Goal: Contribute content

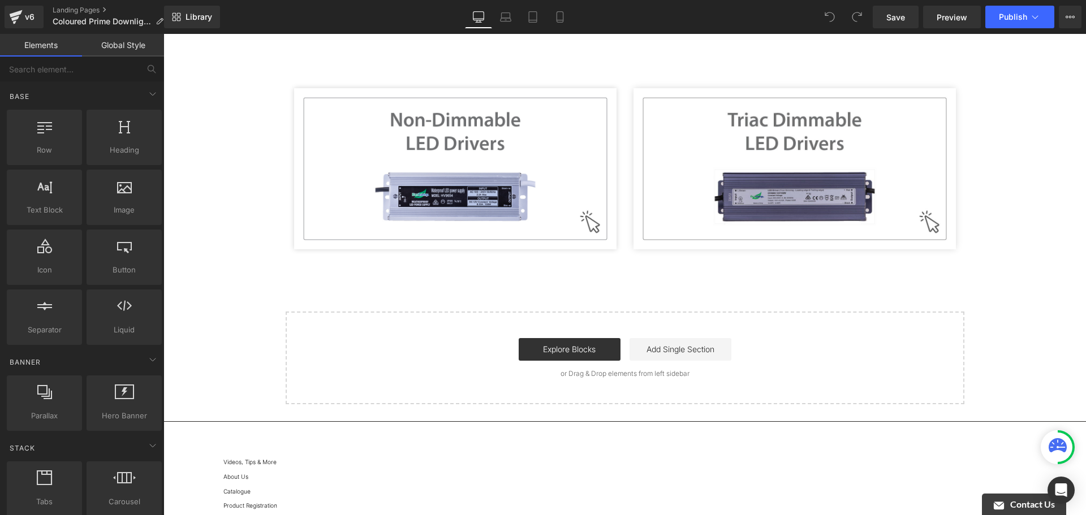
scroll to position [226, 0]
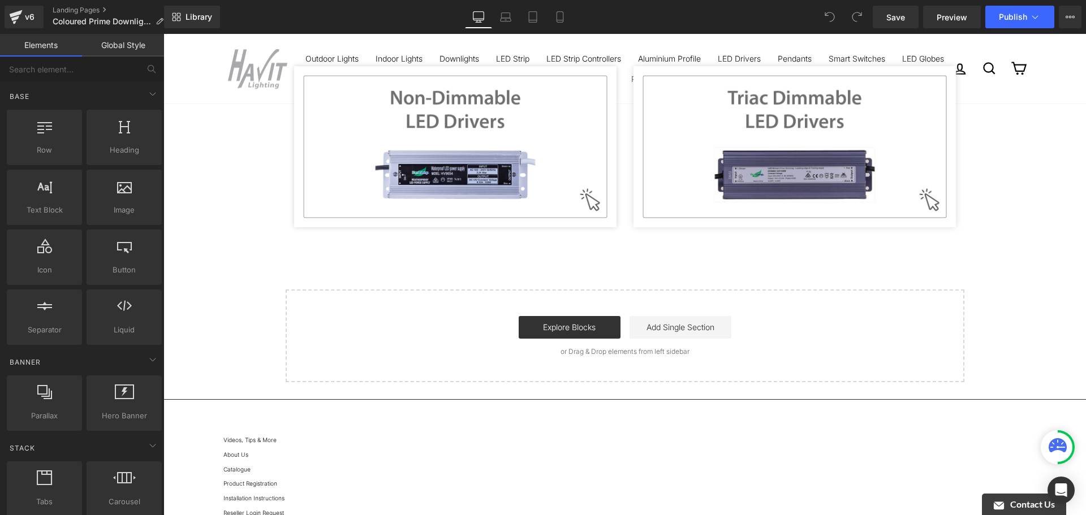
click at [655, 252] on div "Image Image Image Row Row Select your layout" at bounding box center [625, 142] width 923 height 479
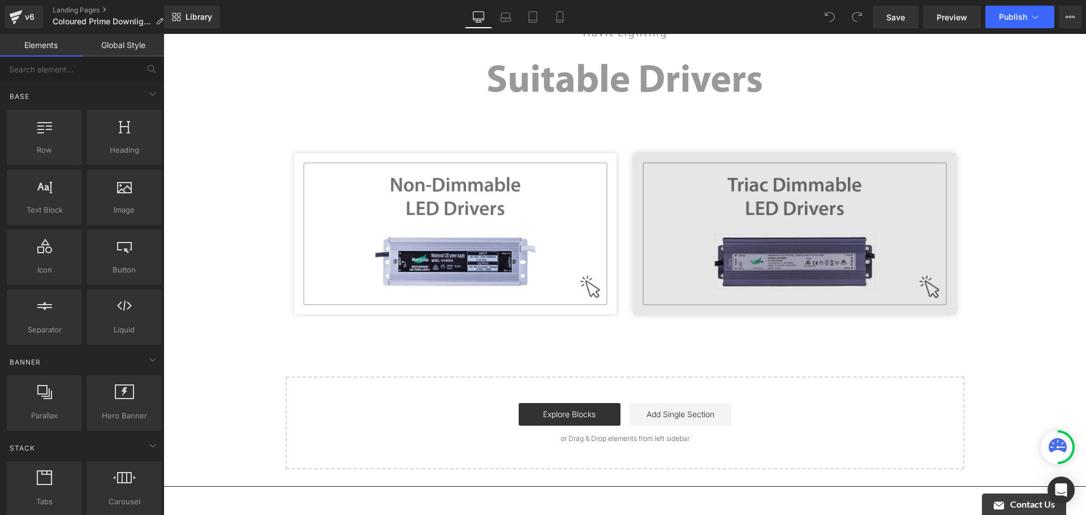
scroll to position [57, 0]
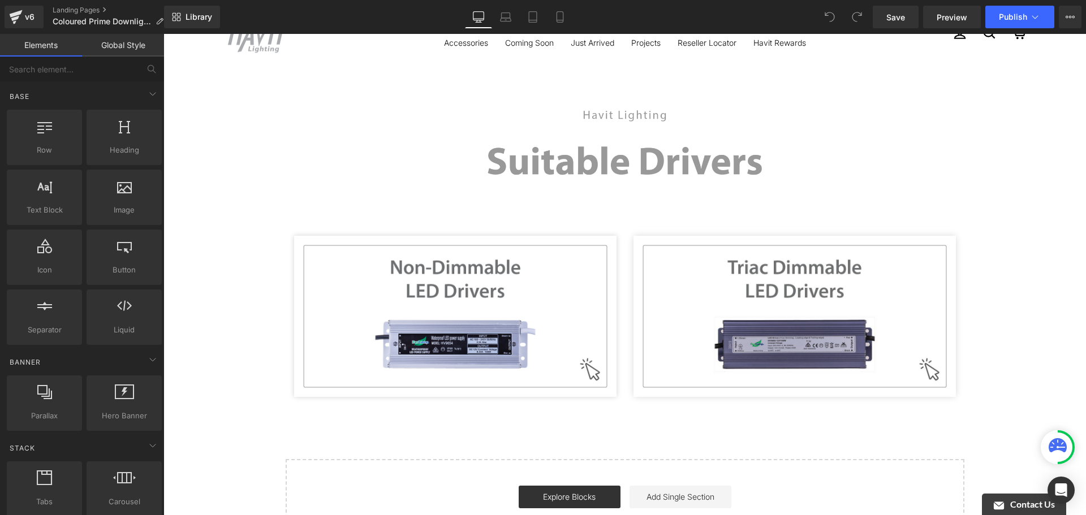
click at [969, 227] on div "Image Image Image Row Row Select your layout" at bounding box center [625, 312] width 923 height 479
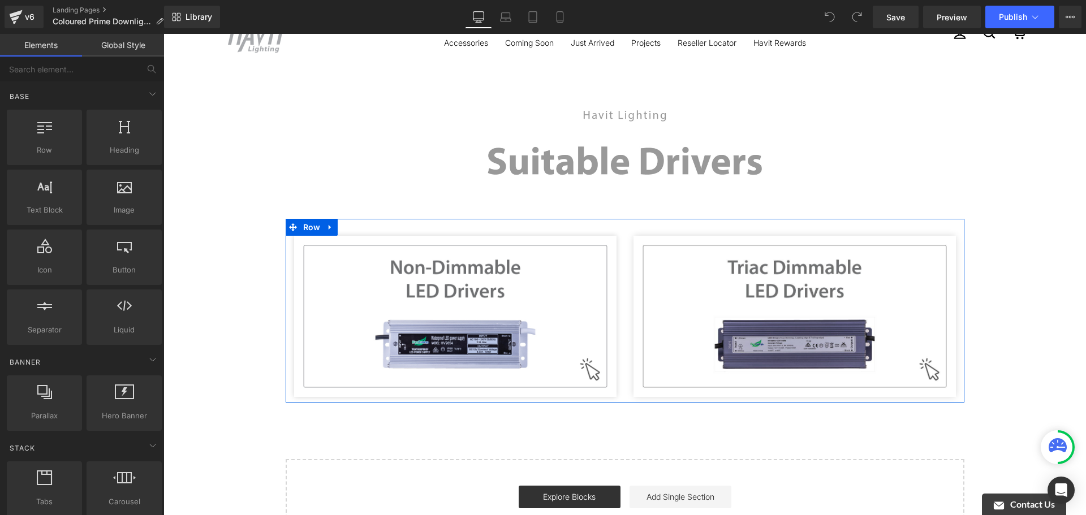
click at [620, 249] on div "Image" at bounding box center [455, 316] width 339 height 161
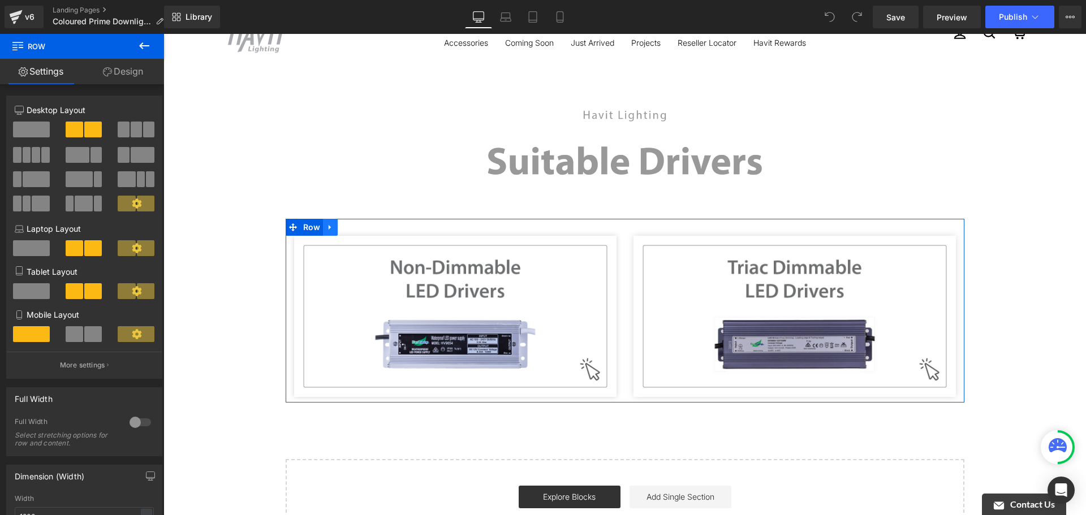
click at [326, 225] on icon at bounding box center [330, 227] width 8 height 8
click at [338, 230] on link at bounding box center [345, 227] width 15 height 17
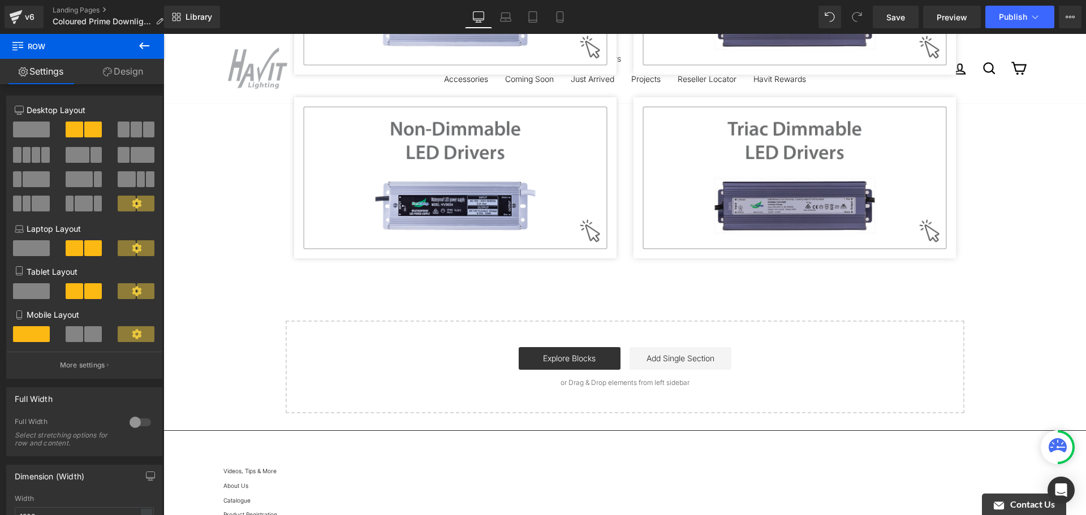
click at [287, 336] on div "Start building your page Explore Blocks Add Single Section or Drag & Drop eleme…" at bounding box center [625, 367] width 677 height 91
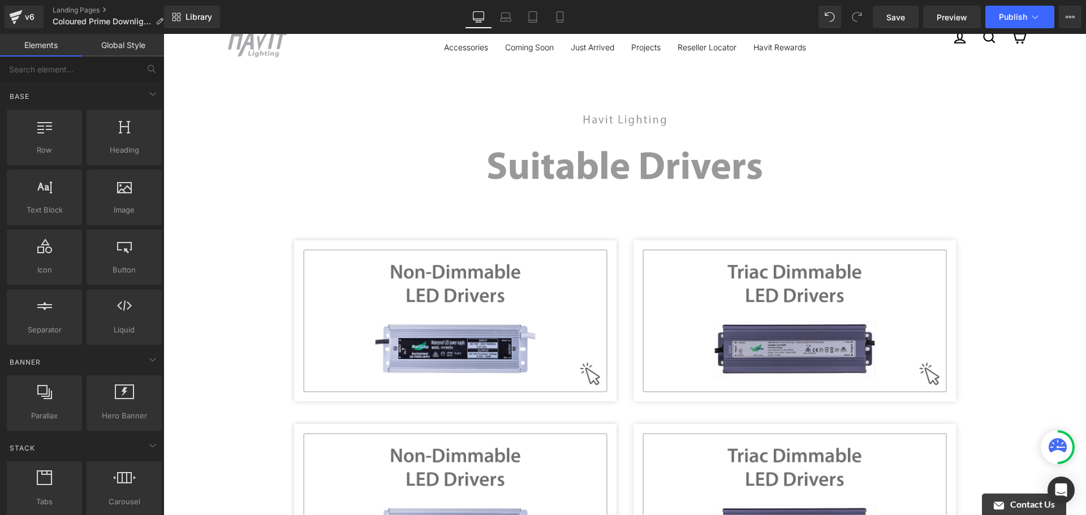
scroll to position [0, 0]
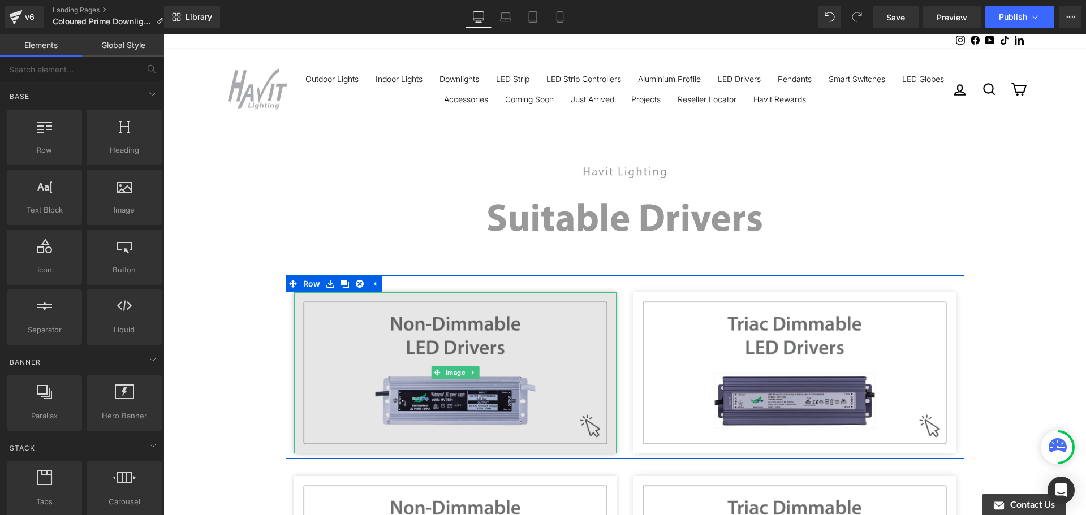
click at [351, 323] on img at bounding box center [455, 372] width 322 height 161
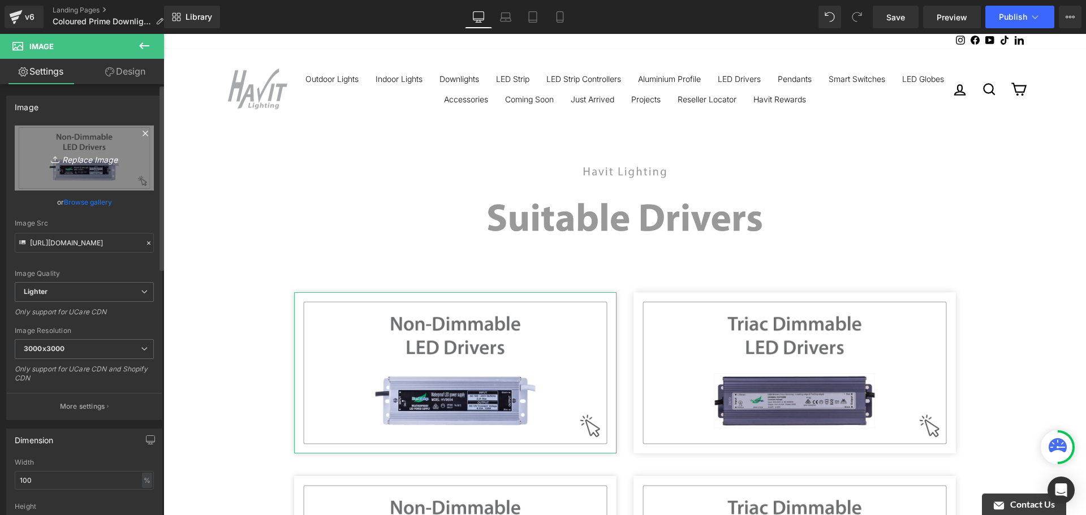
click at [100, 164] on icon "Replace Image" at bounding box center [84, 158] width 91 height 14
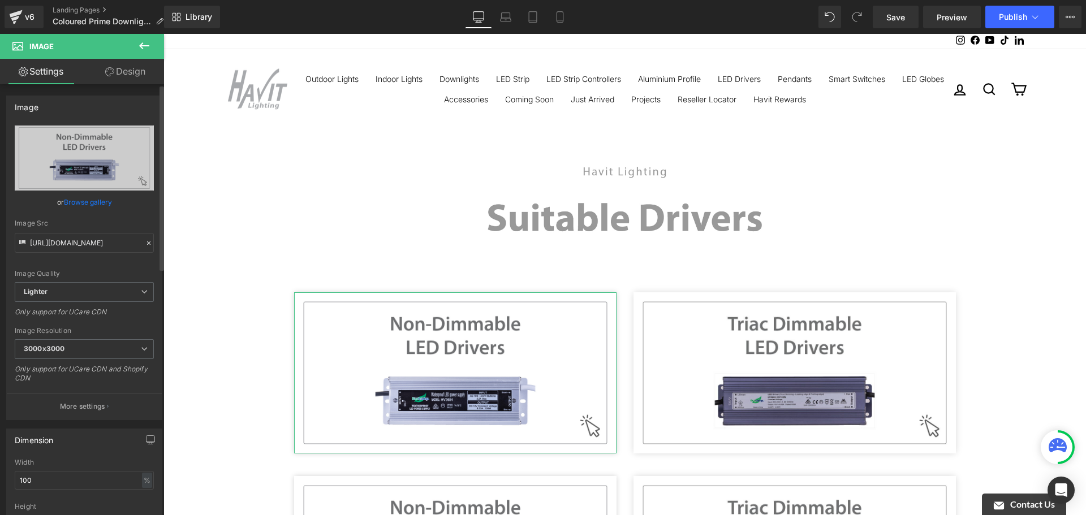
click at [92, 195] on link "Browse gallery" at bounding box center [88, 202] width 48 height 20
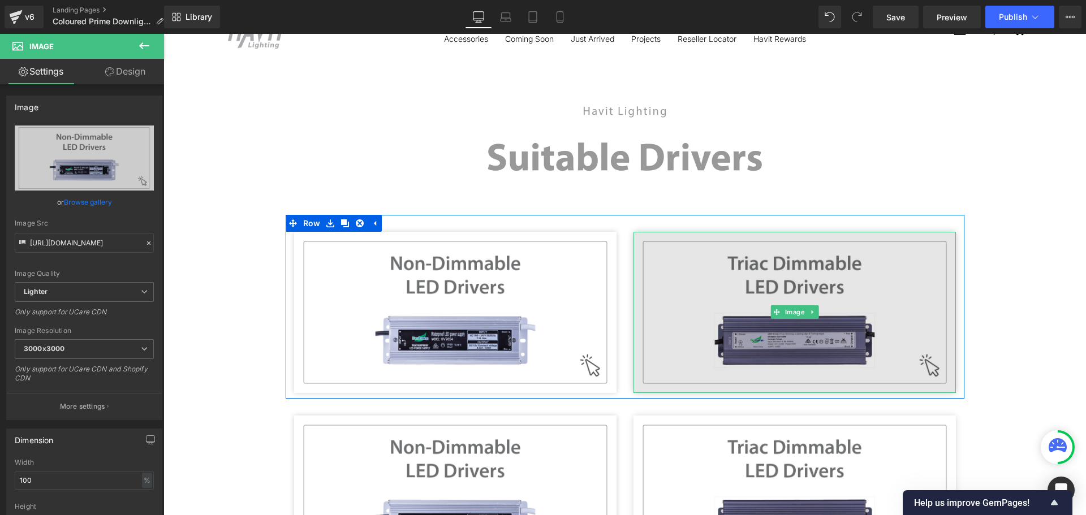
scroll to position [170, 0]
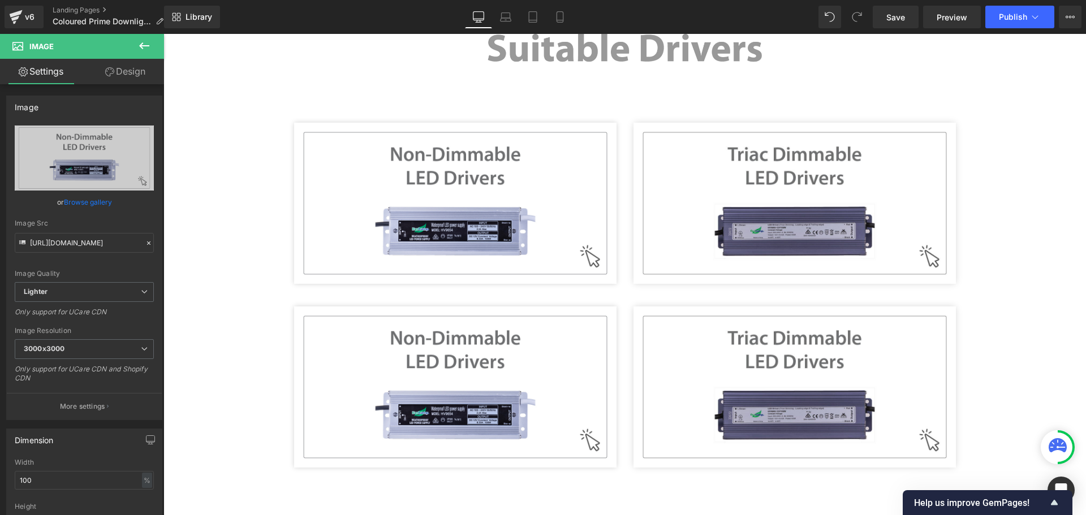
drag, startPoint x: 996, startPoint y: 332, endPoint x: 989, endPoint y: 337, distance: 8.8
click at [996, 332] on div "Image Image Image Row Row Image Image Row Row Select your layout" at bounding box center [625, 291] width 923 height 663
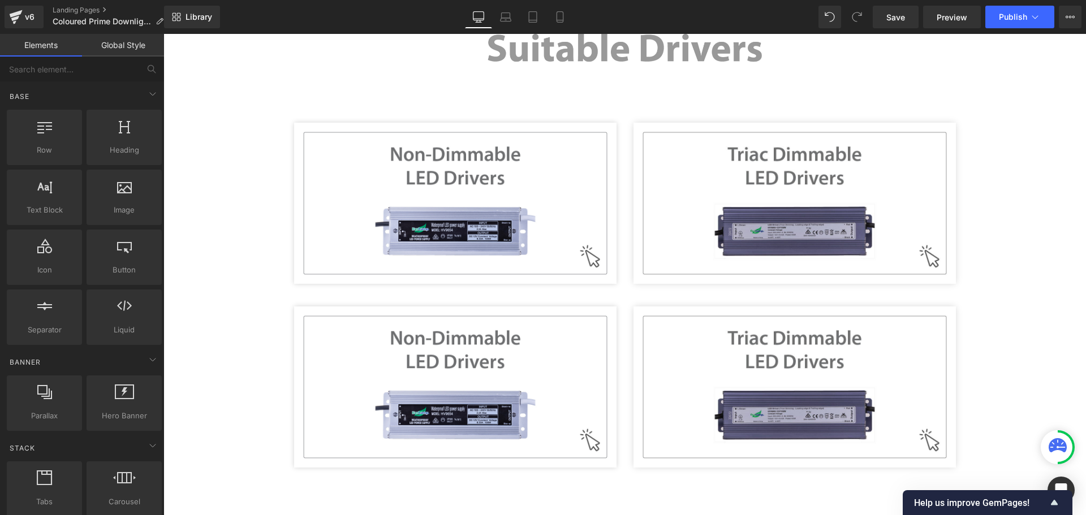
click at [960, 333] on div "Image Image Image Row Row Image Image Row Row Select your layout" at bounding box center [625, 291] width 923 height 663
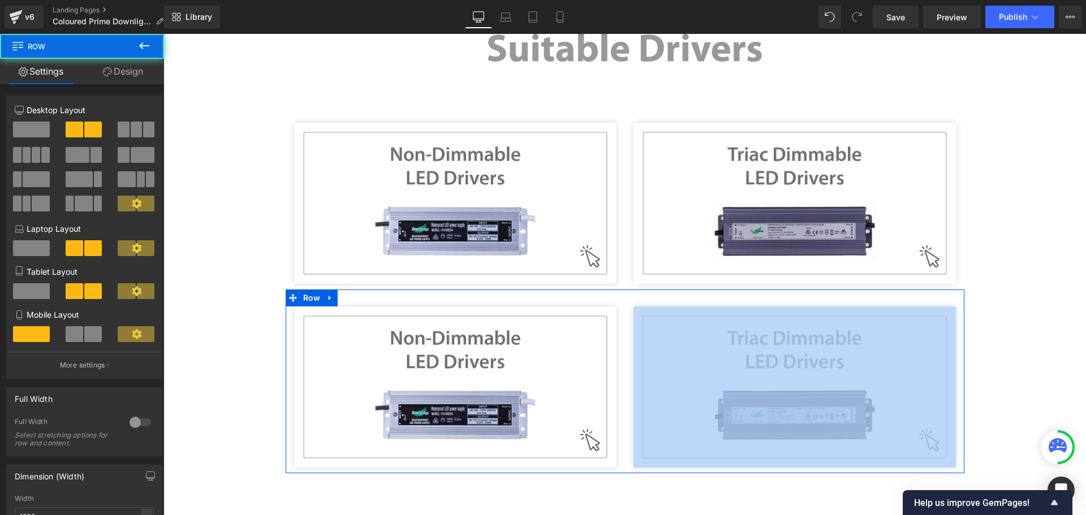
click at [819, 297] on div "Image Image Row" at bounding box center [625, 382] width 679 height 184
click at [329, 297] on icon at bounding box center [330, 298] width 2 height 5
click at [356, 298] on icon at bounding box center [360, 298] width 8 height 8
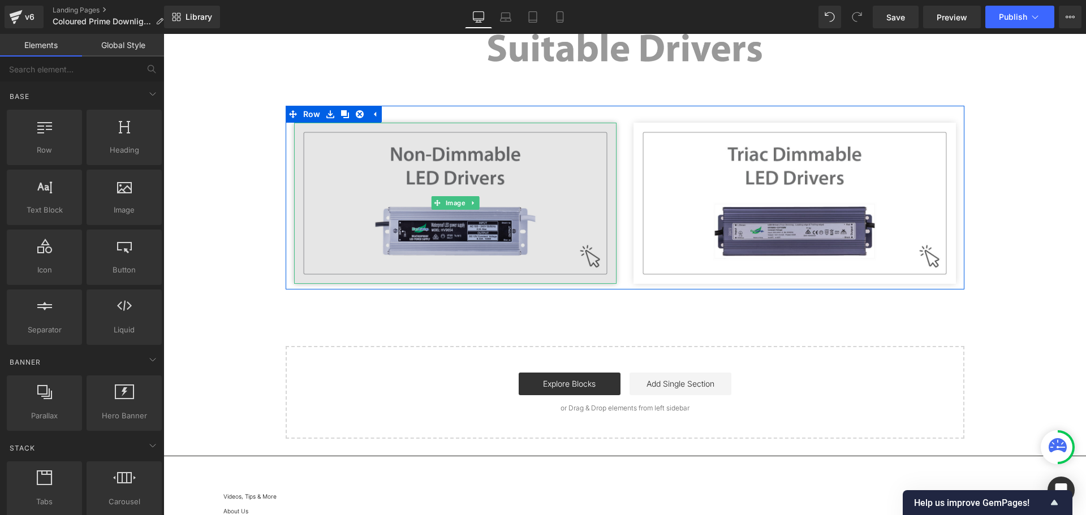
click at [485, 161] on img at bounding box center [455, 203] width 322 height 161
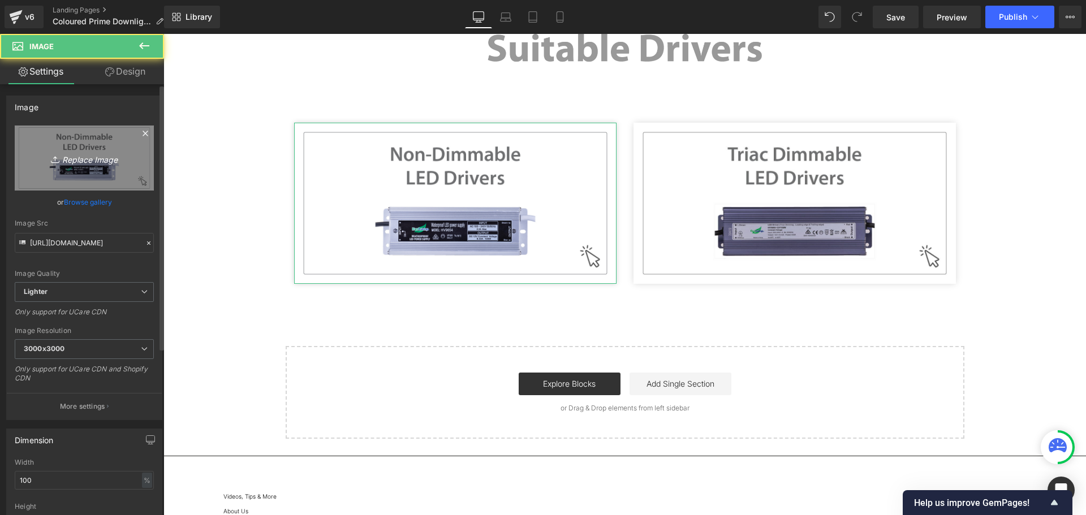
click at [94, 164] on icon "Replace Image" at bounding box center [84, 158] width 91 height 14
type input "C:\fakepath\Prime Donwlights.jpg"
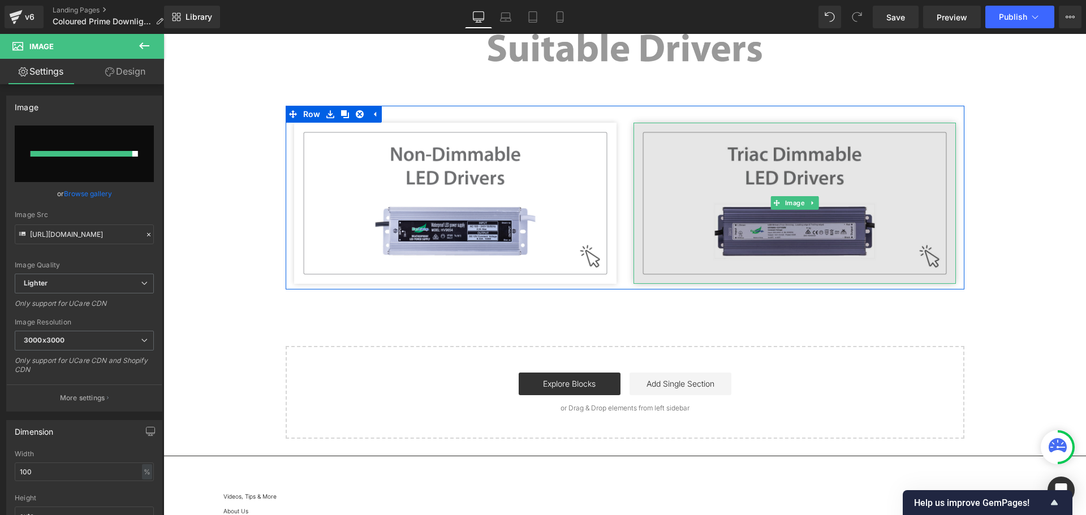
type input "[URL][DOMAIN_NAME]"
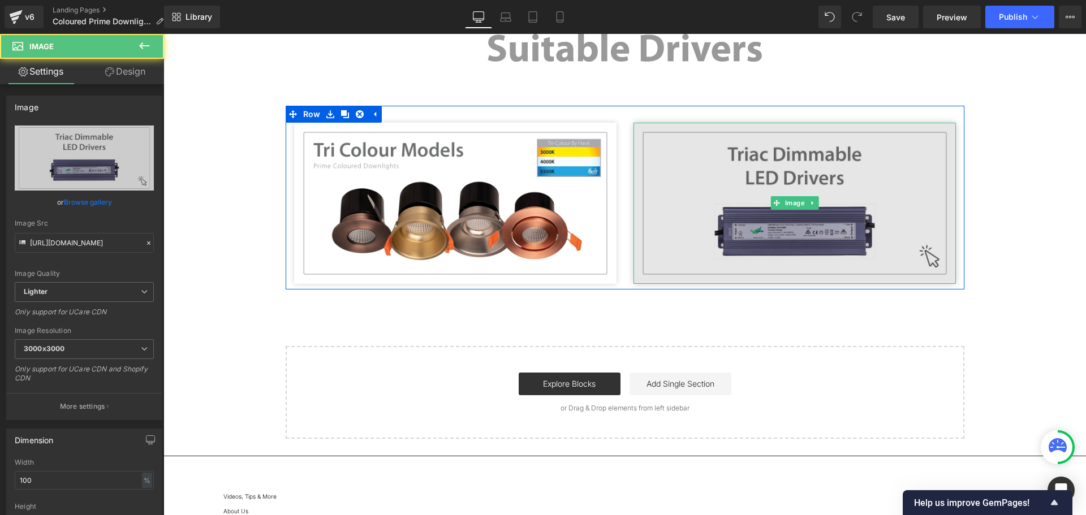
click at [794, 147] on img at bounding box center [795, 203] width 322 height 161
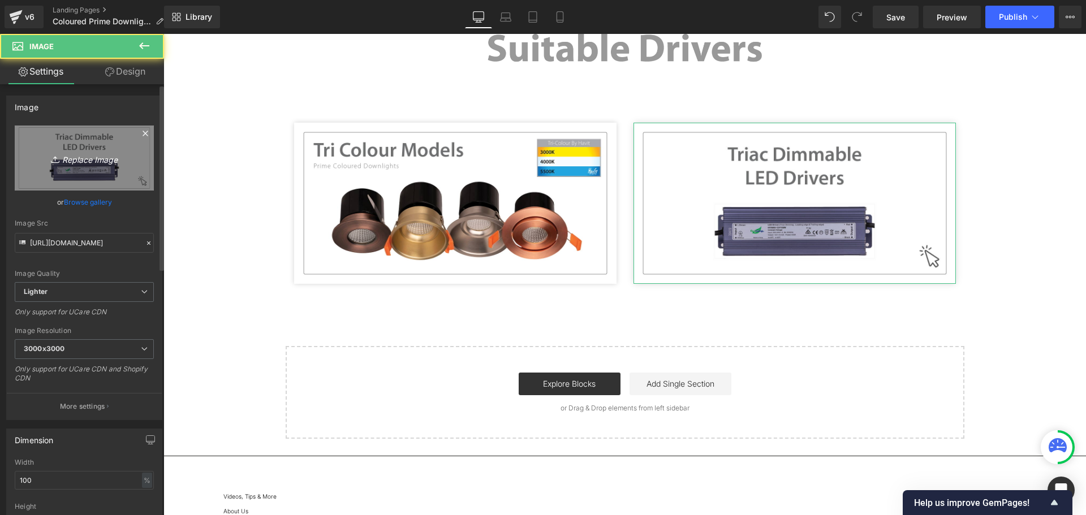
click at [103, 159] on icon "Replace Image" at bounding box center [84, 158] width 91 height 14
type input "C:\fakepath\Prime Donwlights2.jpg"
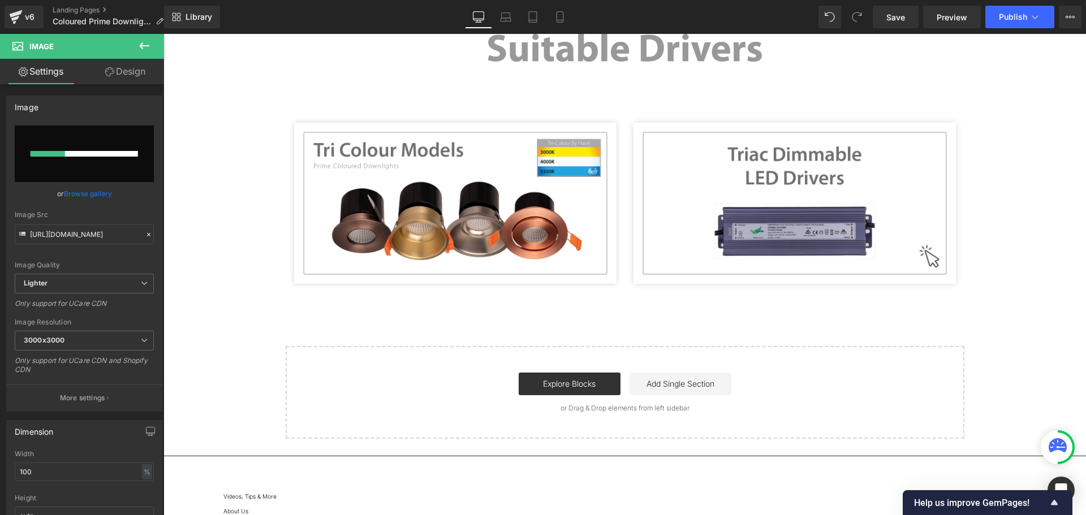
scroll to position [57, 0]
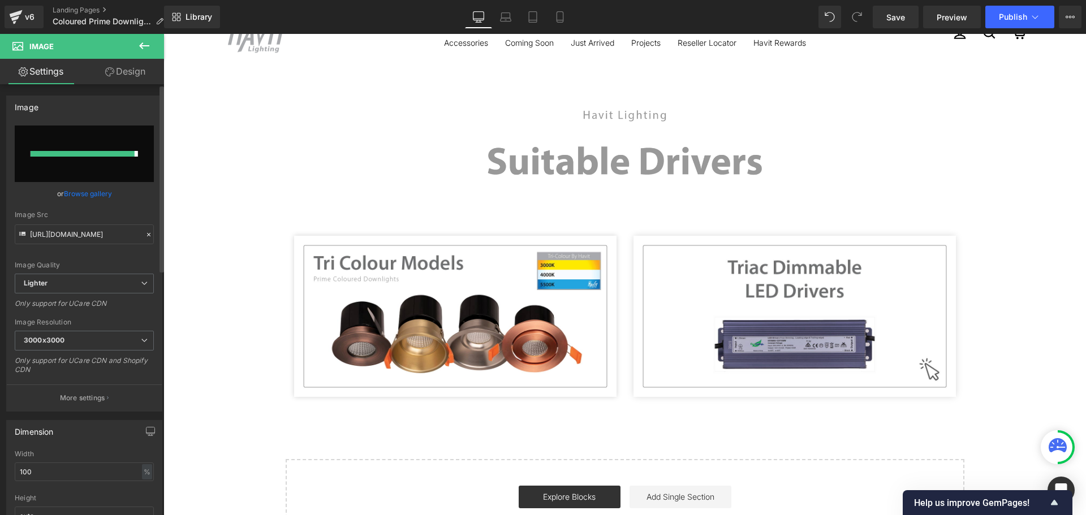
type input "[URL][DOMAIN_NAME]"
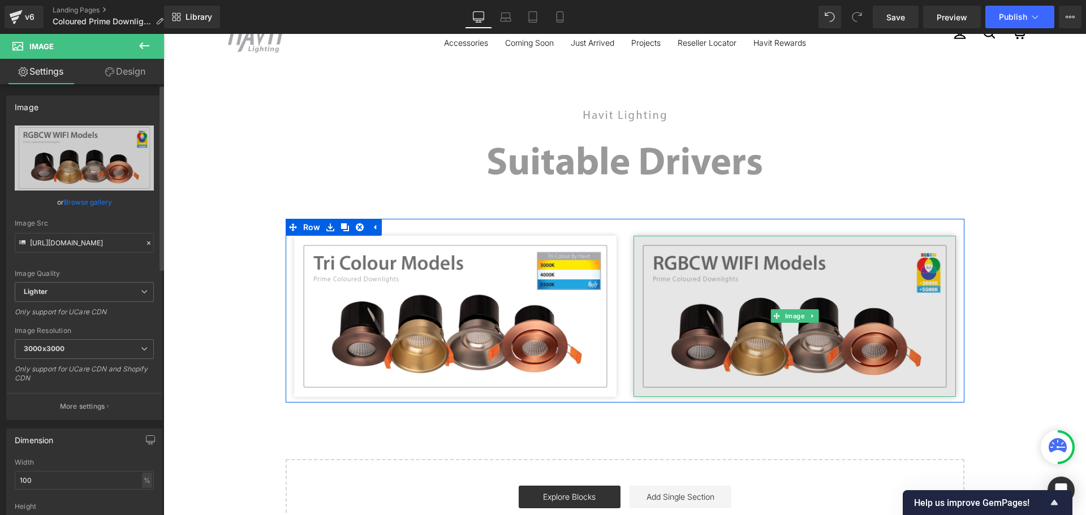
click at [802, 266] on img at bounding box center [795, 316] width 322 height 161
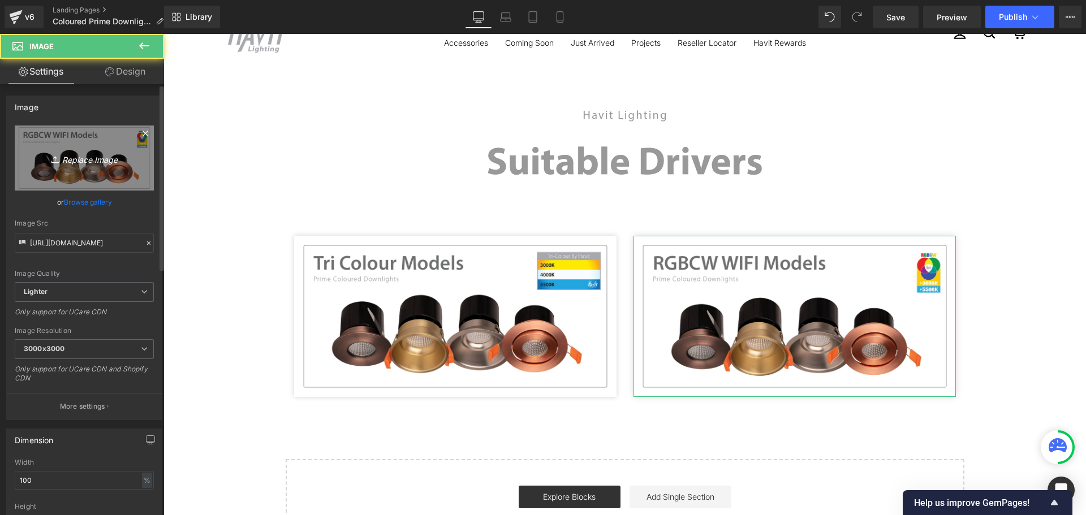
click at [74, 169] on link "Replace Image" at bounding box center [84, 158] width 139 height 65
type input "C:\fakepath\Prime Donwlights2.jpg"
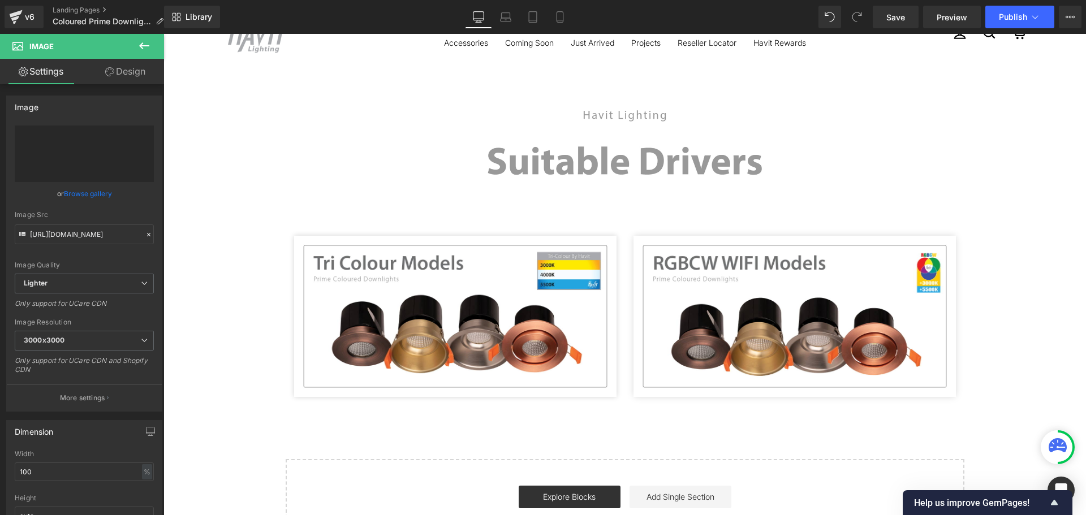
type input "[URL][DOMAIN_NAME]"
